Goal: Task Accomplishment & Management: Use online tool/utility

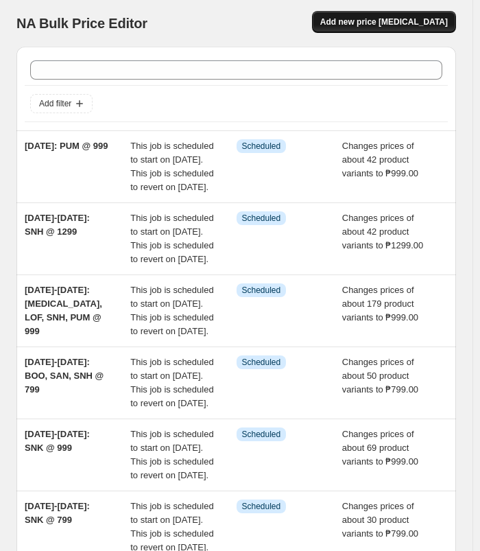
click at [352, 21] on button "Add new price [MEDICAL_DATA]" at bounding box center [384, 22] width 144 height 22
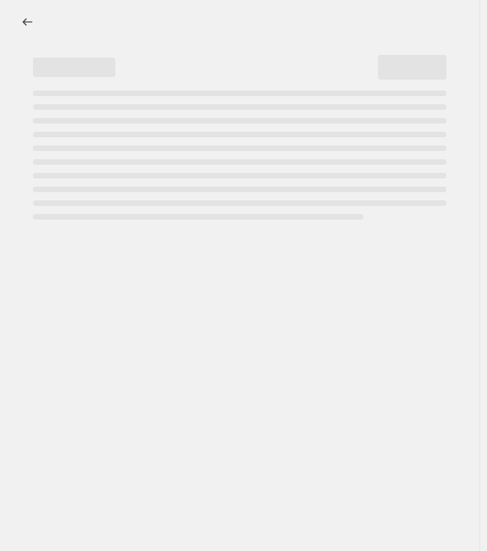
select select "percentage"
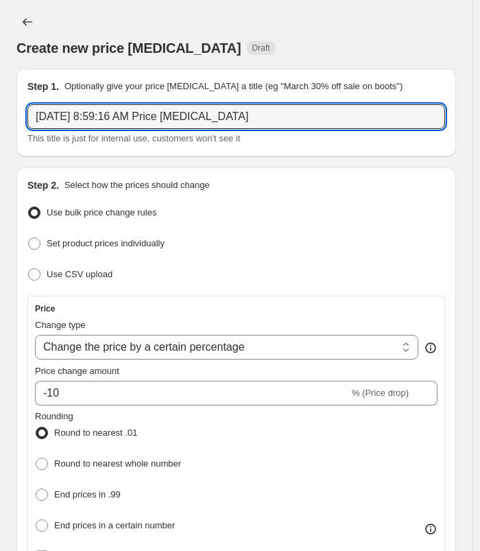
click at [274, 104] on div "Step 1. Optionally give your price [MEDICAL_DATA] a title (eg "March 30% off sa…" at bounding box center [236, 113] width 418 height 66
type input "[DATE]-[DATE]: NEW [MEDICAL_DATA] @ 499"
click at [283, 23] on div "Create new price [MEDICAL_DATA] Draft" at bounding box center [236, 34] width 440 height 47
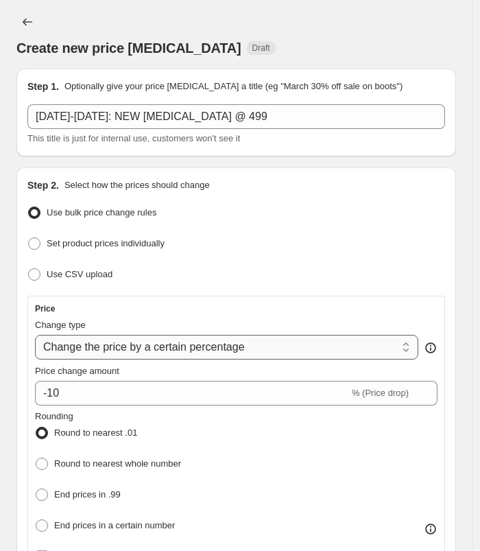
click at [295, 345] on select "Change the price to a certain amount Change the price by a certain amount Chang…" at bounding box center [226, 347] width 383 height 25
select select "to"
click at [35, 335] on select "Change the price to a certain amount Change the price by a certain amount Chang…" at bounding box center [226, 347] width 383 height 25
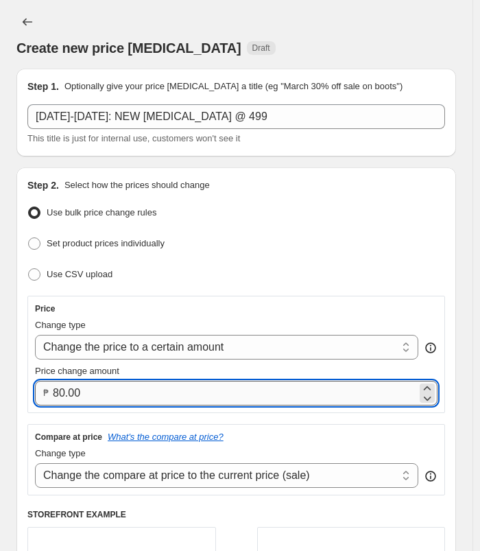
click at [152, 400] on input "80.00" at bounding box center [235, 393] width 364 height 25
type input "499.00"
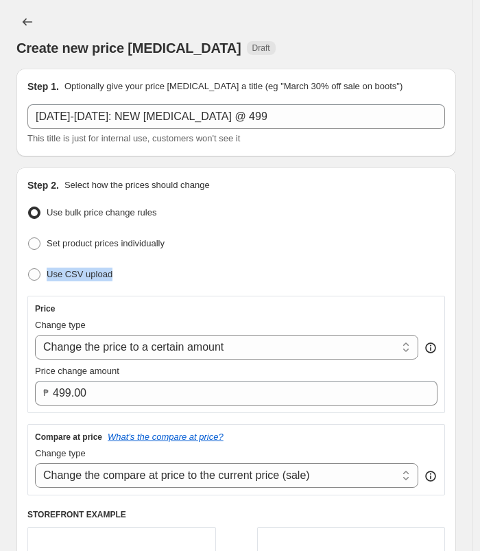
click at [284, 257] on ul "Use bulk price change rules Set product prices individually Use CSV upload" at bounding box center [236, 244] width 418 height 82
click at [319, 40] on div "Create new price [MEDICAL_DATA] Draft" at bounding box center [236, 47] width 440 height 19
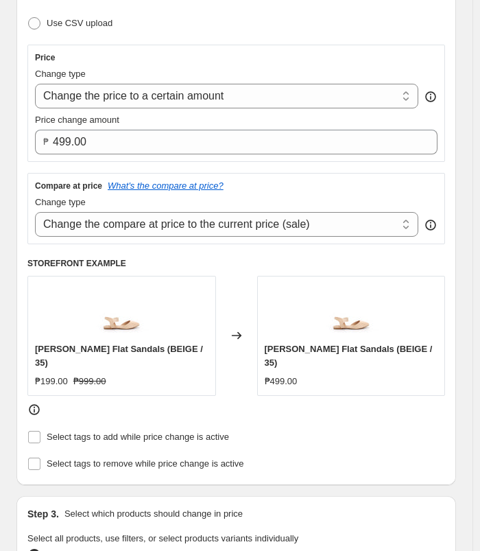
scroll to position [274, 0]
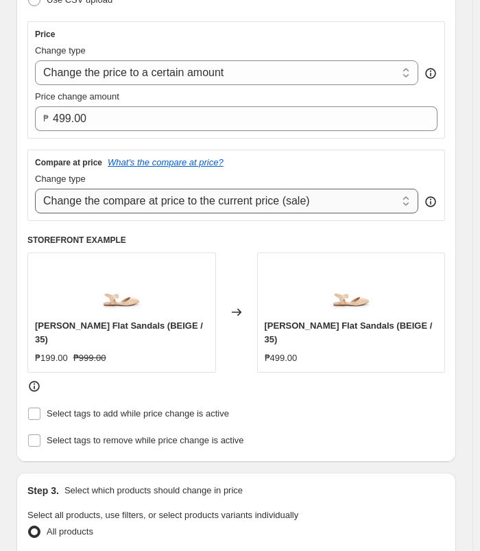
click at [290, 194] on select "Change the compare at price to the current price (sale) Change the compare at p…" at bounding box center [226, 201] width 383 height 25
select select "no_change"
click at [35, 189] on select "Change the compare at price to the current price (sale) Change the compare at p…" at bounding box center [226, 201] width 383 height 25
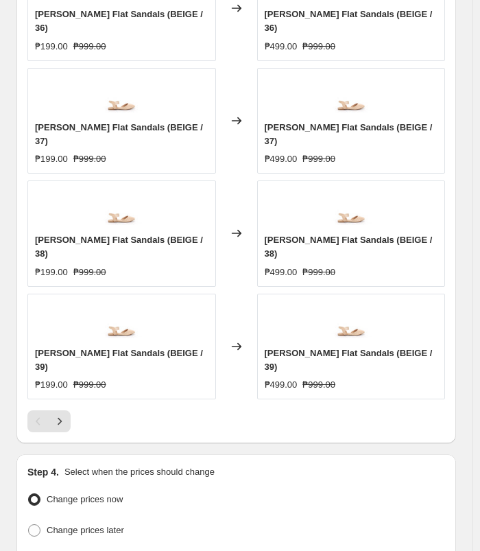
scroll to position [1153, 0]
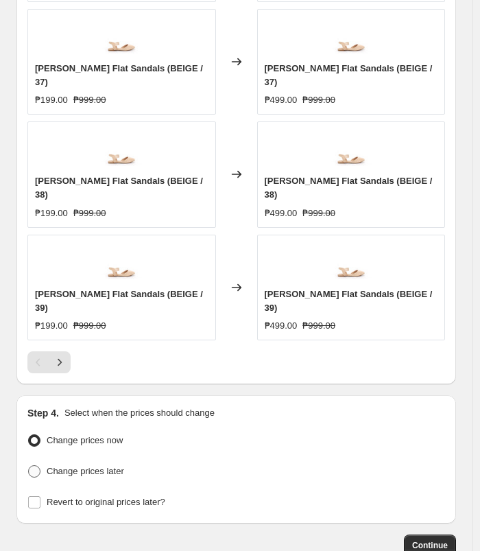
click at [101, 466] on span "Change prices later" at bounding box center [85, 471] width 77 height 10
click at [29, 465] on input "Change prices later" at bounding box center [28, 465] width 1 height 1
radio input "true"
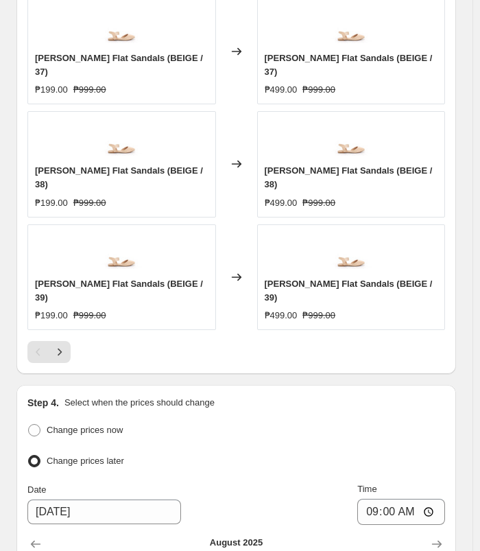
scroll to position [1412, 0]
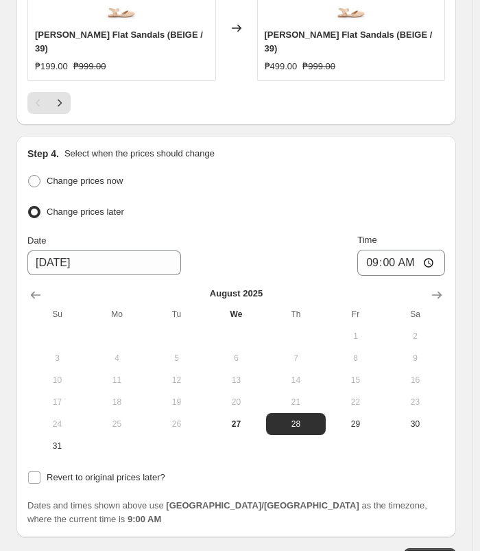
drag, startPoint x: 240, startPoint y: 339, endPoint x: 282, endPoint y: 280, distance: 72.9
click at [239, 418] on span "27" at bounding box center [236, 423] width 49 height 11
type input "[DATE]"
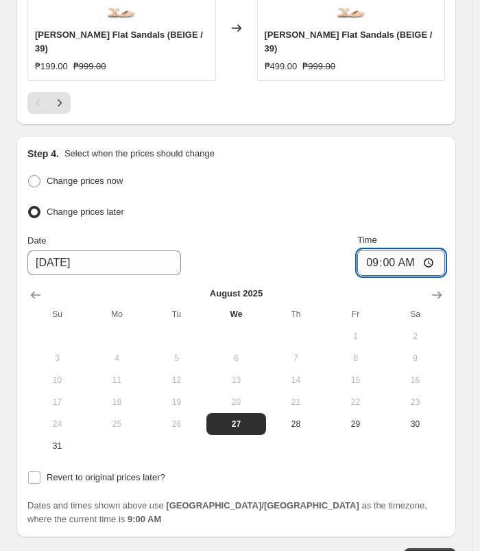
click at [370, 250] on input "09:00" at bounding box center [401, 263] width 88 height 26
type input "11:00"
click at [101, 472] on span "Revert to original prices later?" at bounding box center [106, 477] width 119 height 10
click at [40, 471] on input "Revert to original prices later?" at bounding box center [34, 477] width 12 height 12
checkbox input "true"
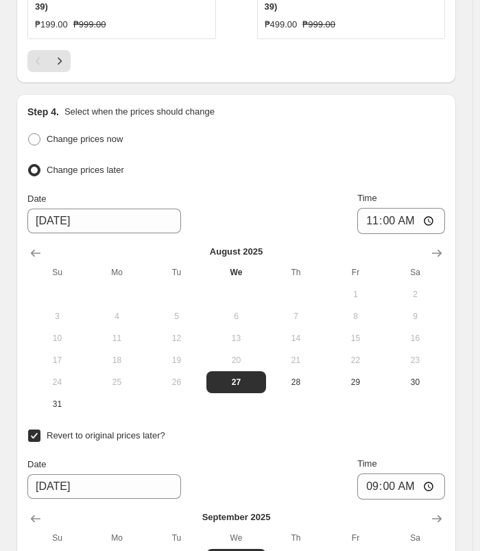
scroll to position [1624, 0]
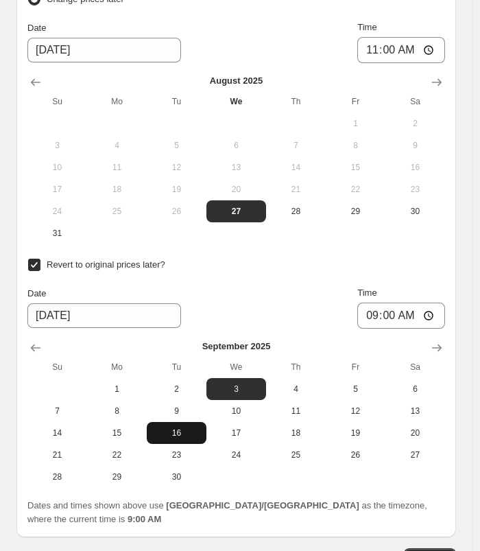
click at [169, 427] on span "16" at bounding box center [176, 432] width 49 height 11
type input "[DATE]"
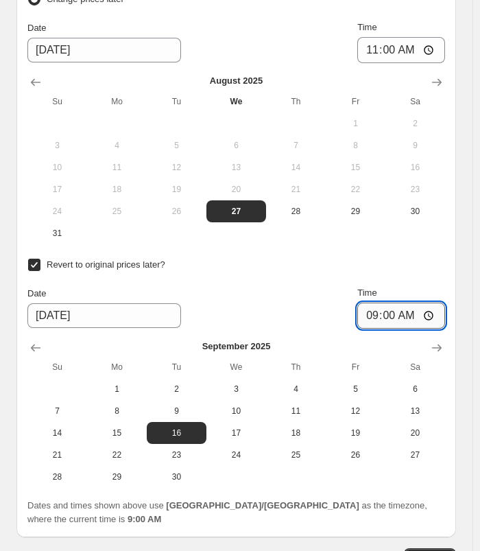
click at [378, 302] on input "09:00" at bounding box center [401, 315] width 88 height 26
type input "10:00"
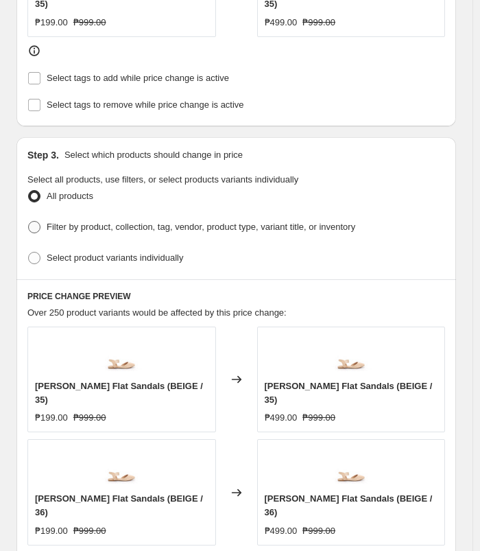
scroll to position [596, 0]
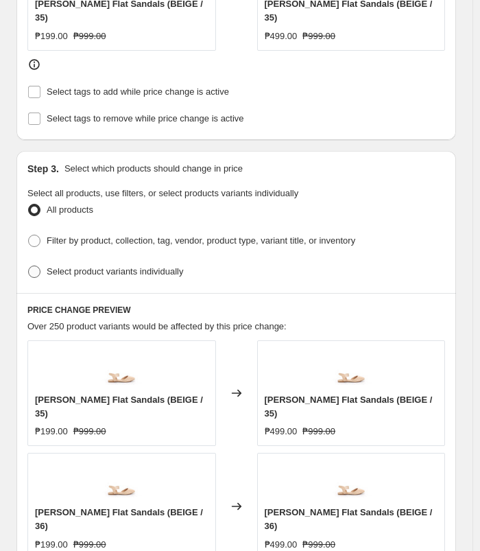
click at [97, 266] on span "Select product variants individually" at bounding box center [115, 271] width 136 height 10
click at [29, 265] on input "Select product variants individually" at bounding box center [28, 265] width 1 height 1
radio input "true"
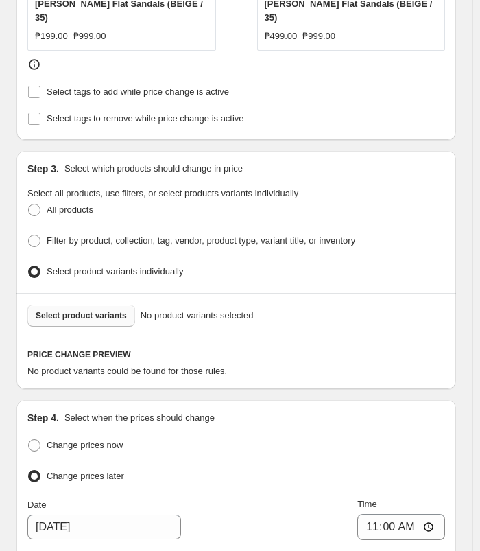
click at [58, 310] on span "Select product variants" at bounding box center [81, 315] width 91 height 11
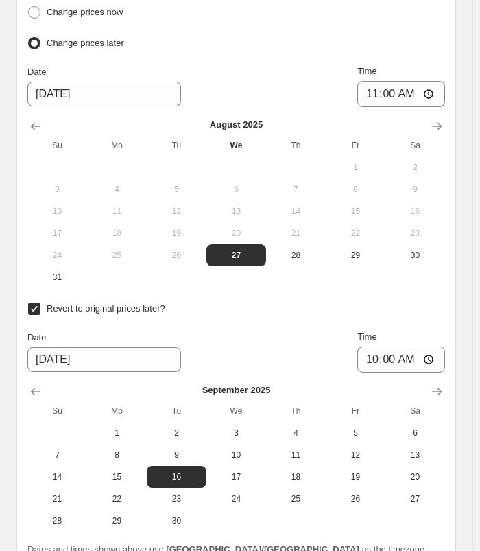
scroll to position [1669, 0]
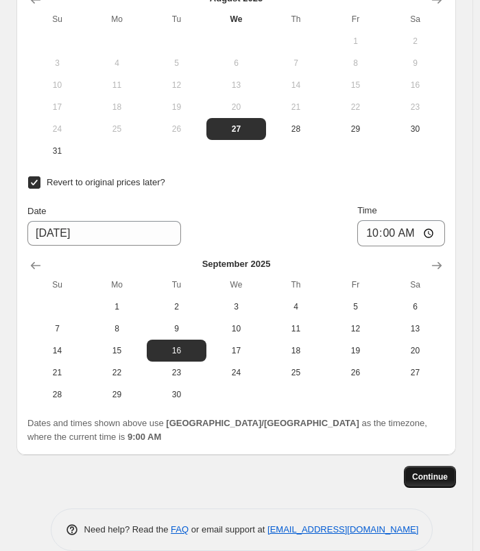
click at [446, 471] on span "Continue" at bounding box center [430, 476] width 36 height 11
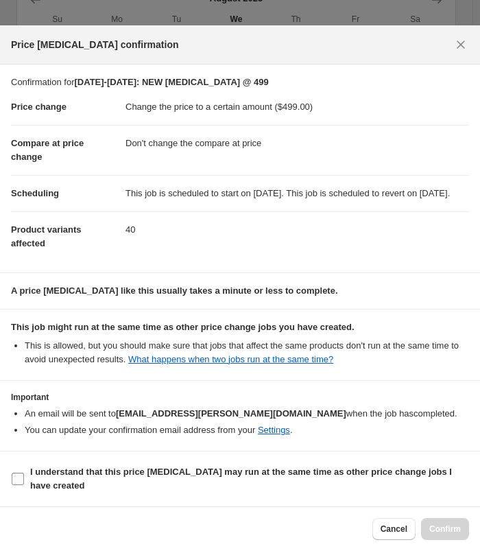
click at [98, 468] on b "I understand that this price [MEDICAL_DATA] may run at the same time as other p…" at bounding box center [241, 478] width 422 height 24
click at [24, 472] on input "I understand that this price [MEDICAL_DATA] may run at the same time as other p…" at bounding box center [18, 478] width 12 height 12
checkbox input "true"
click at [435, 522] on button "Confirm" at bounding box center [445, 529] width 48 height 22
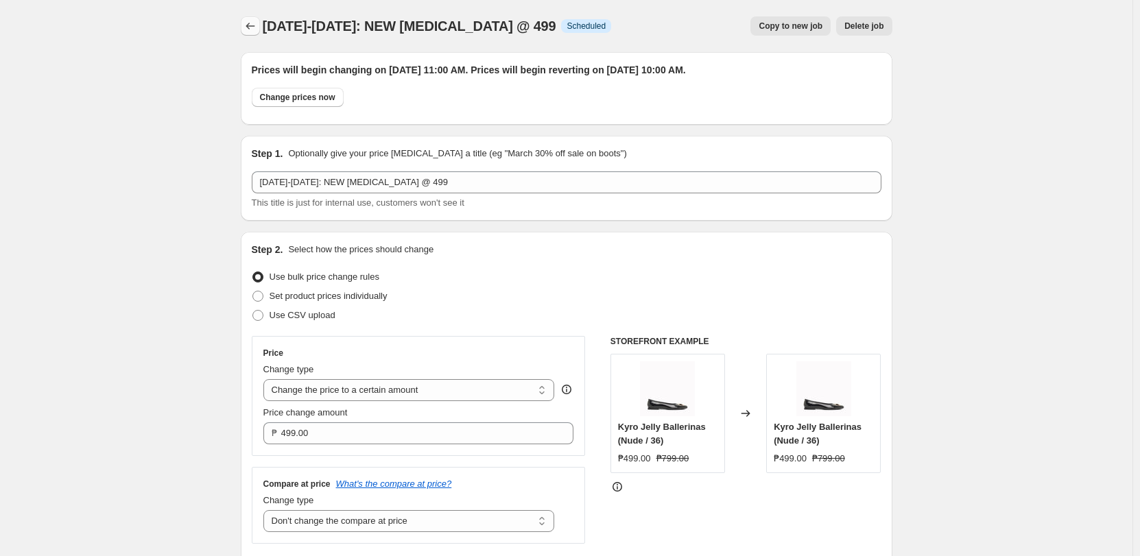
click at [254, 25] on icon "Price change jobs" at bounding box center [250, 26] width 14 height 14
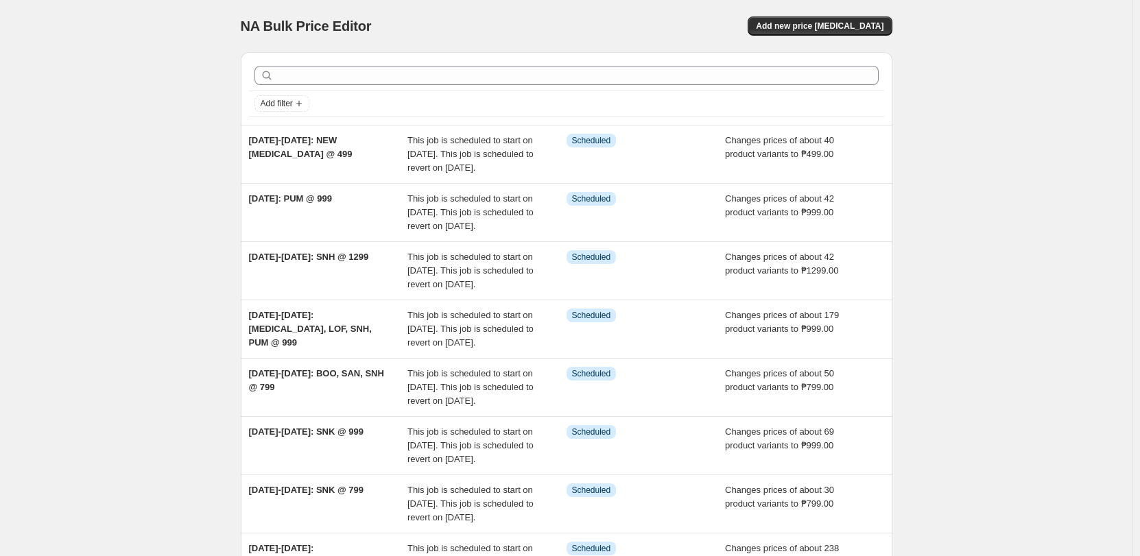
click at [486, 117] on div "NA Bulk Price Editor. This page is ready NA Bulk Price Editor Add new price [ME…" at bounding box center [566, 428] width 1132 height 857
